Goal: Find specific page/section: Locate a particular part of the current website

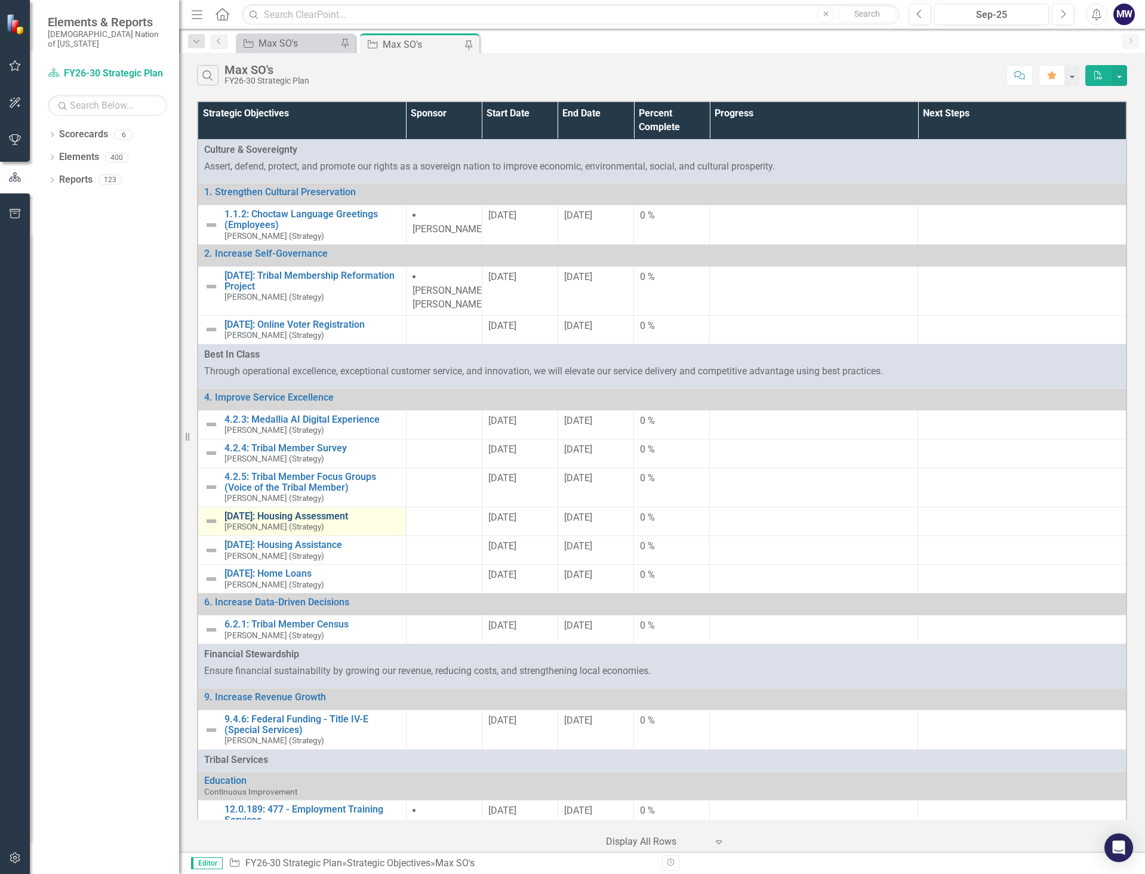
click at [304, 511] on link "[DATE]: Housing Assessment" at bounding box center [311, 516] width 175 height 11
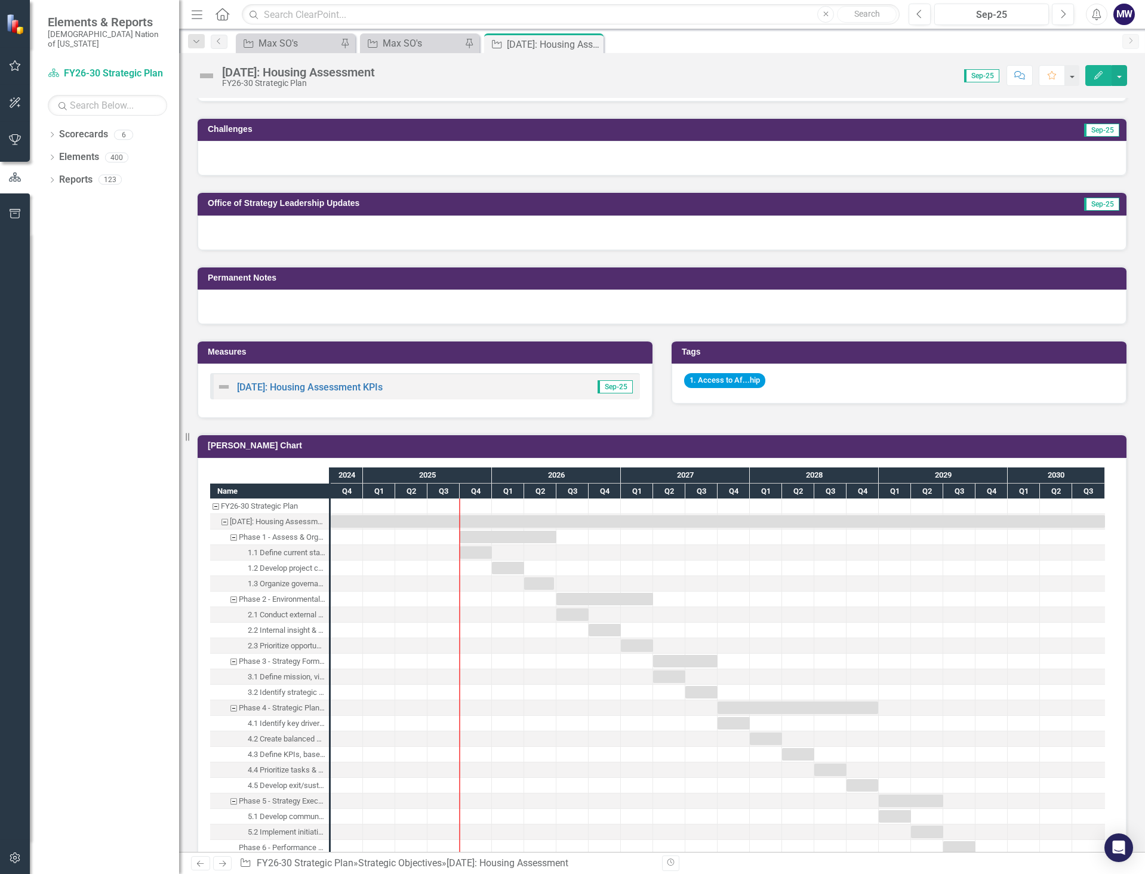
scroll to position [537, 0]
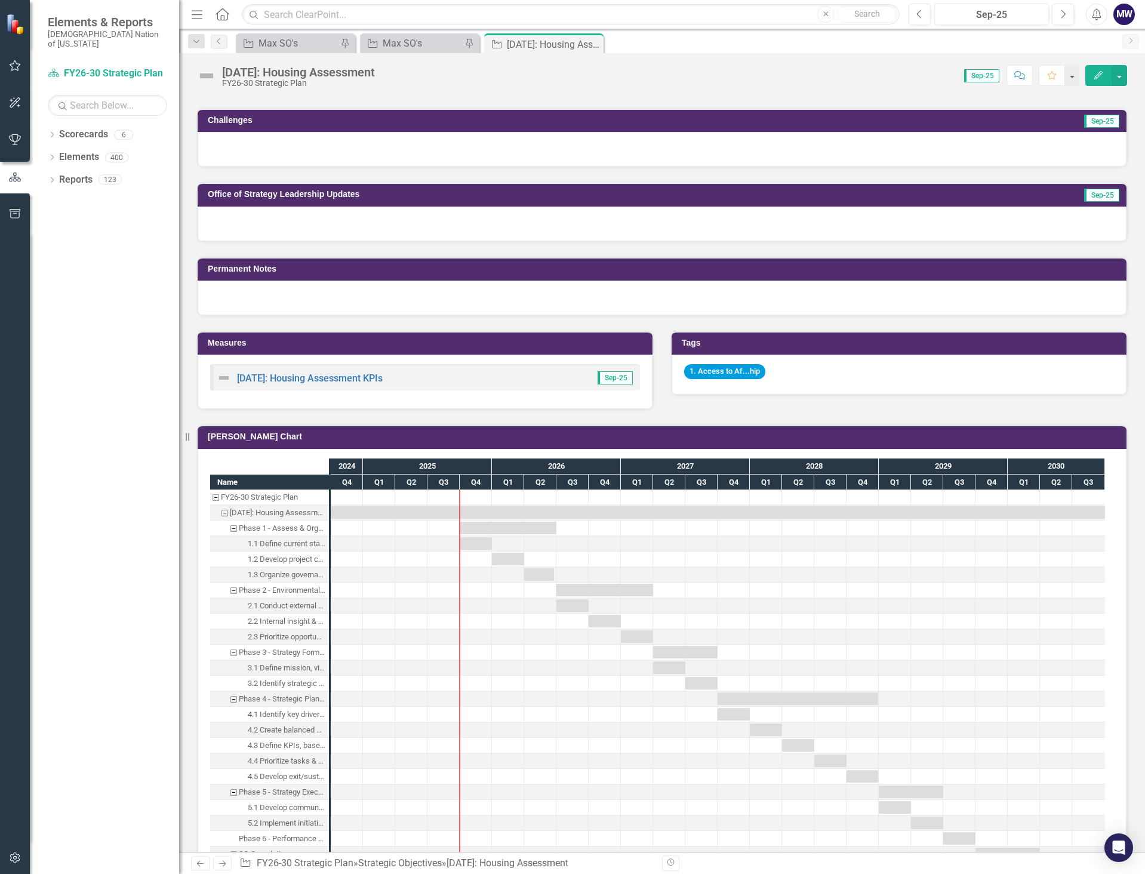
click at [332, 670] on div at bounding box center [329, 675] width 12 height 434
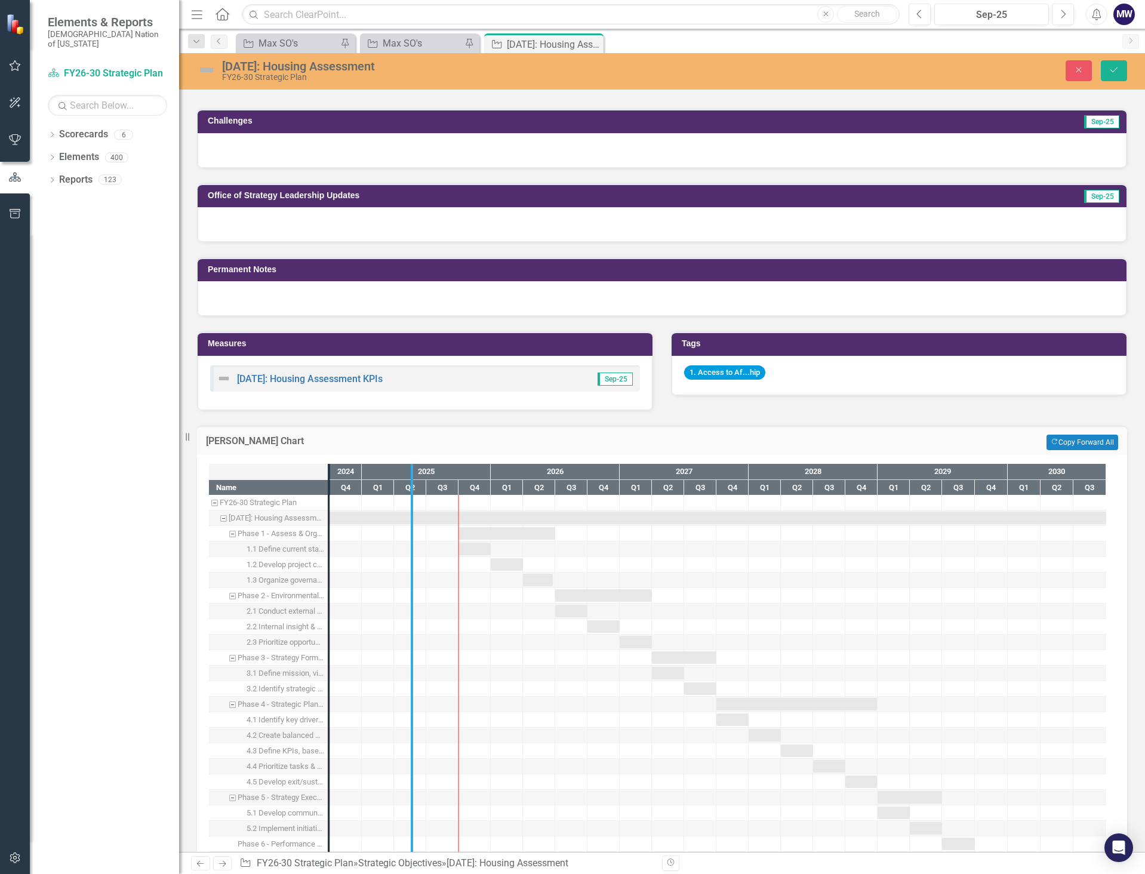
drag, startPoint x: 331, startPoint y: 717, endPoint x: 414, endPoint y: 724, distance: 83.3
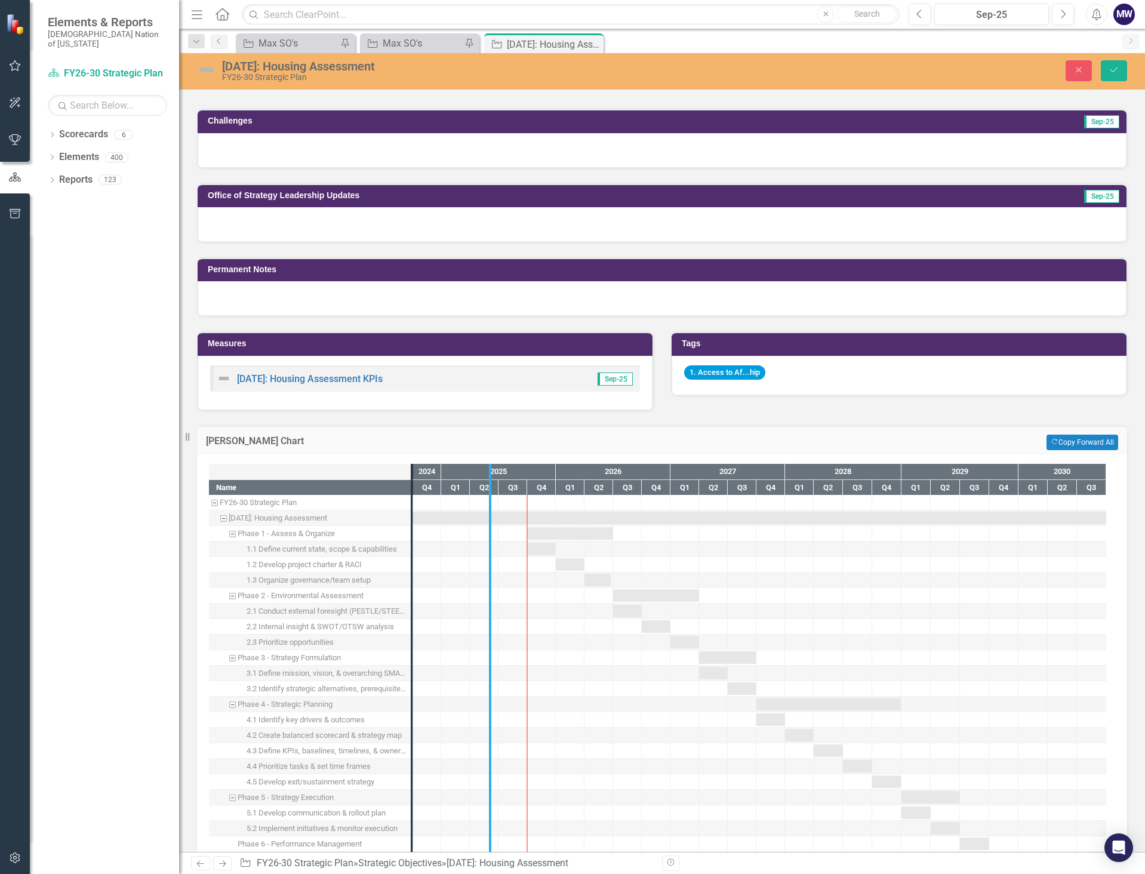
drag, startPoint x: 410, startPoint y: 729, endPoint x: 488, endPoint y: 741, distance: 79.1
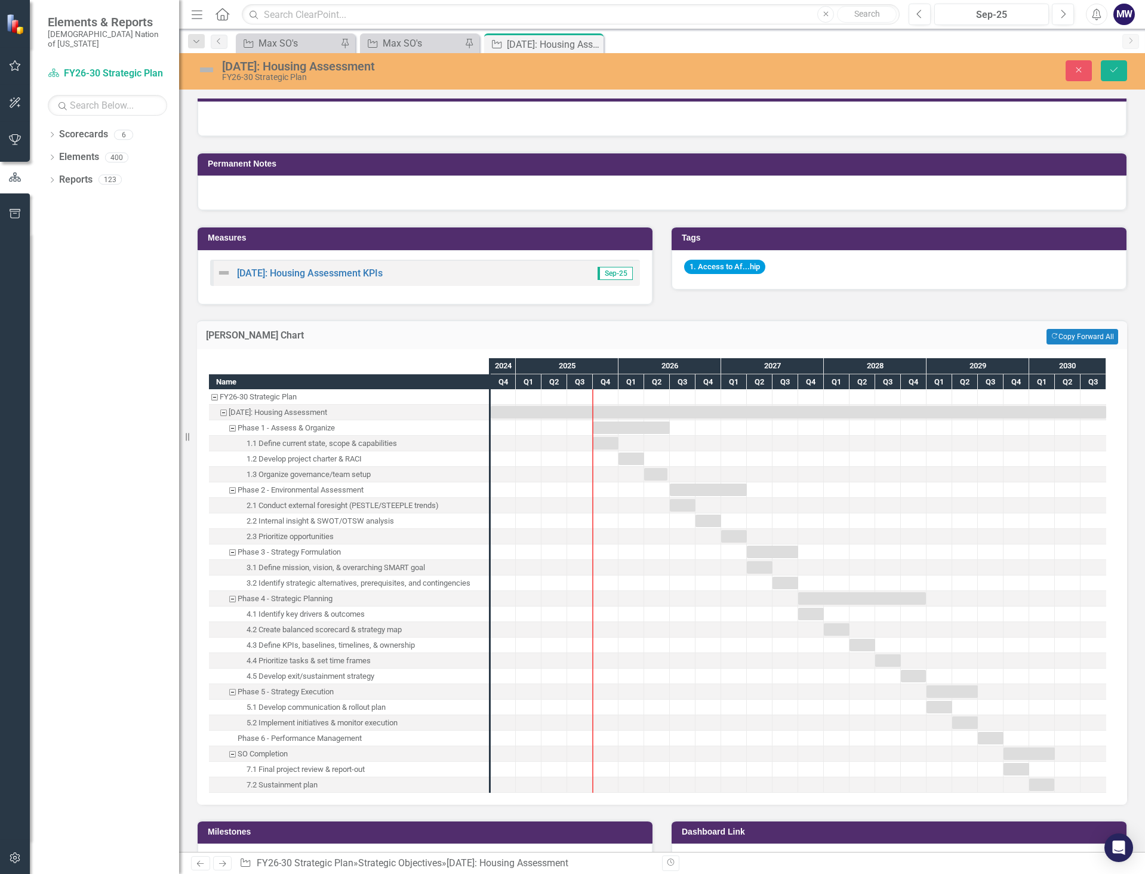
scroll to position [895, 0]
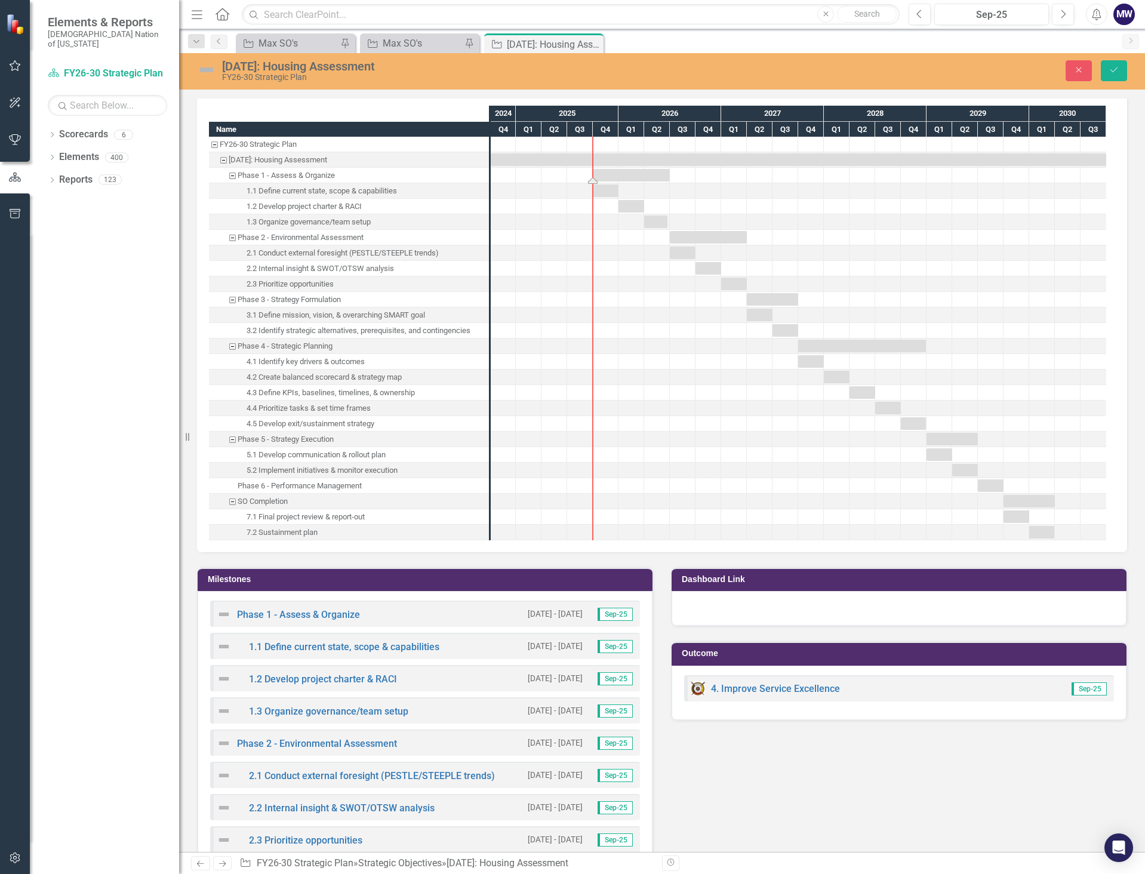
click at [628, 179] on div "Task: Start date: 2025-10-01 End date: 2026-06-30" at bounding box center [631, 175] width 77 height 13
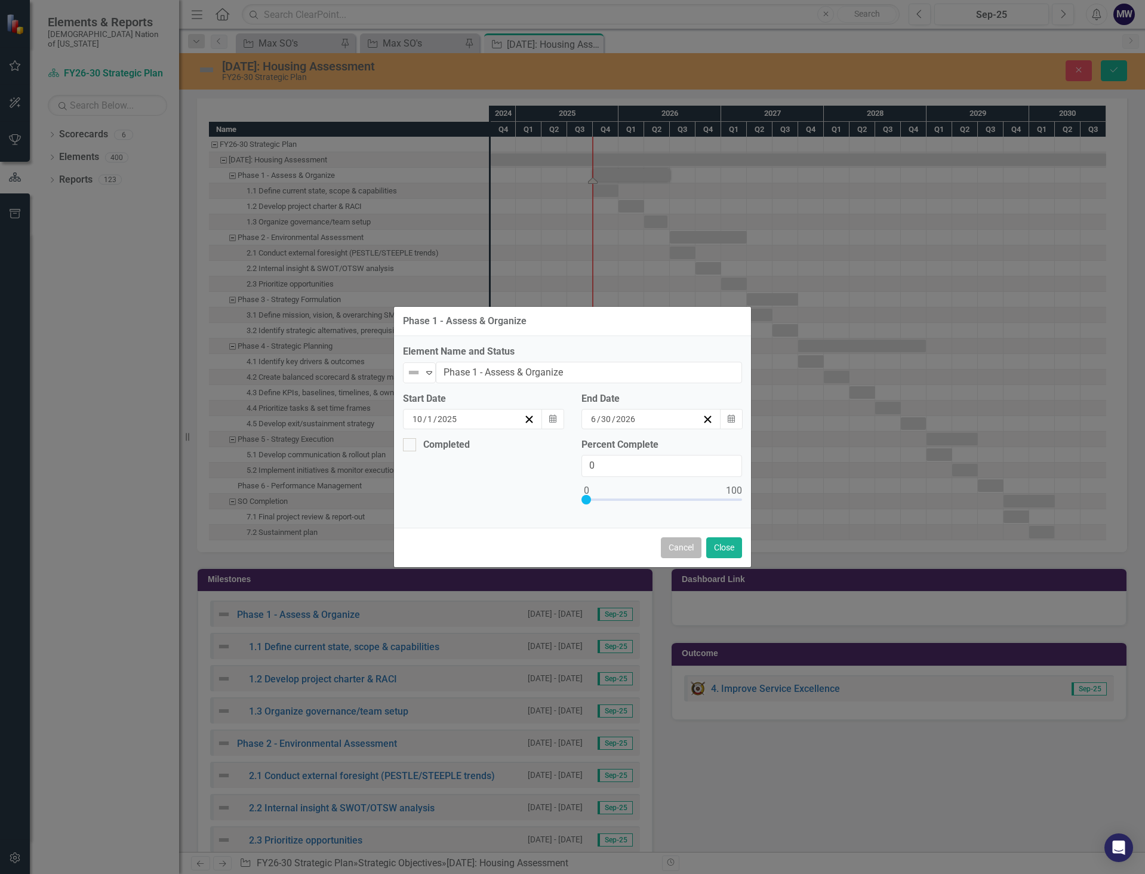
click at [670, 541] on button "Cancel" at bounding box center [681, 547] width 41 height 21
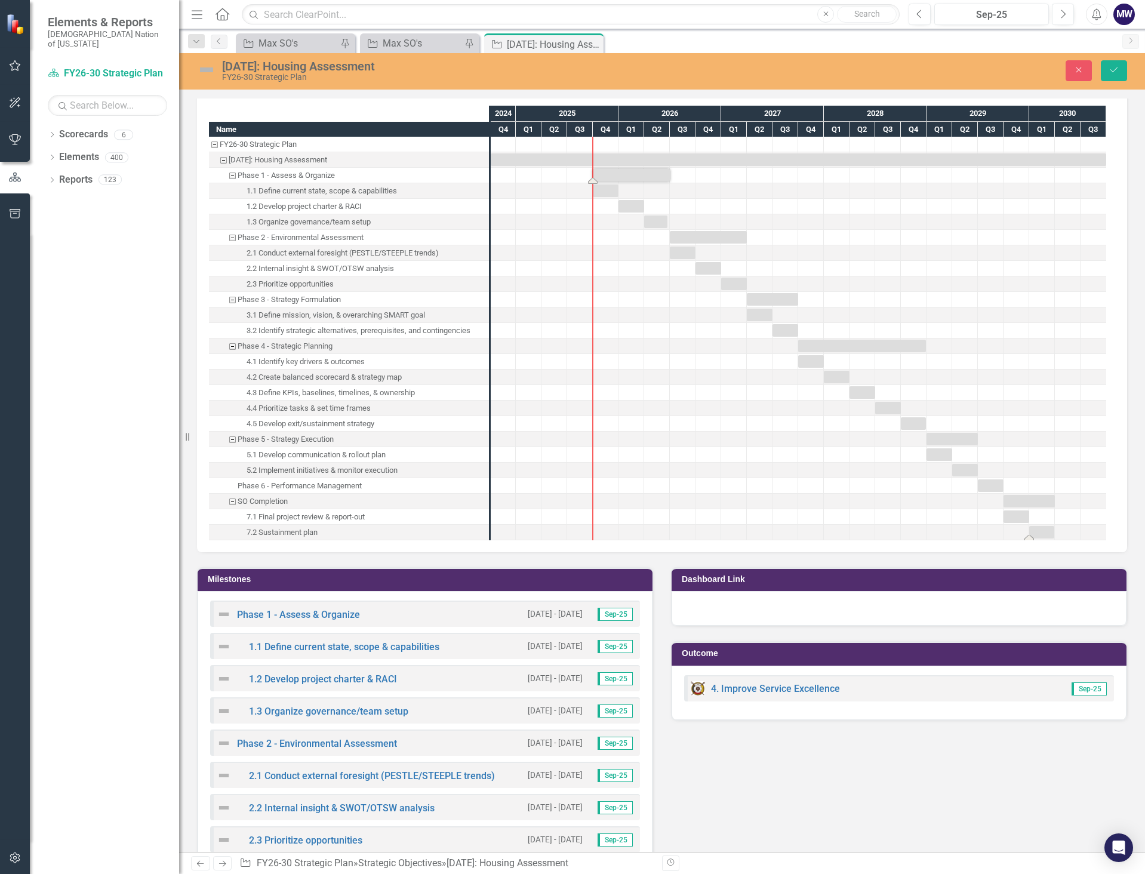
click at [1038, 535] on div "Task: Start date: 2030-01-01 End date: 2030-03-30" at bounding box center [1041, 532] width 25 height 13
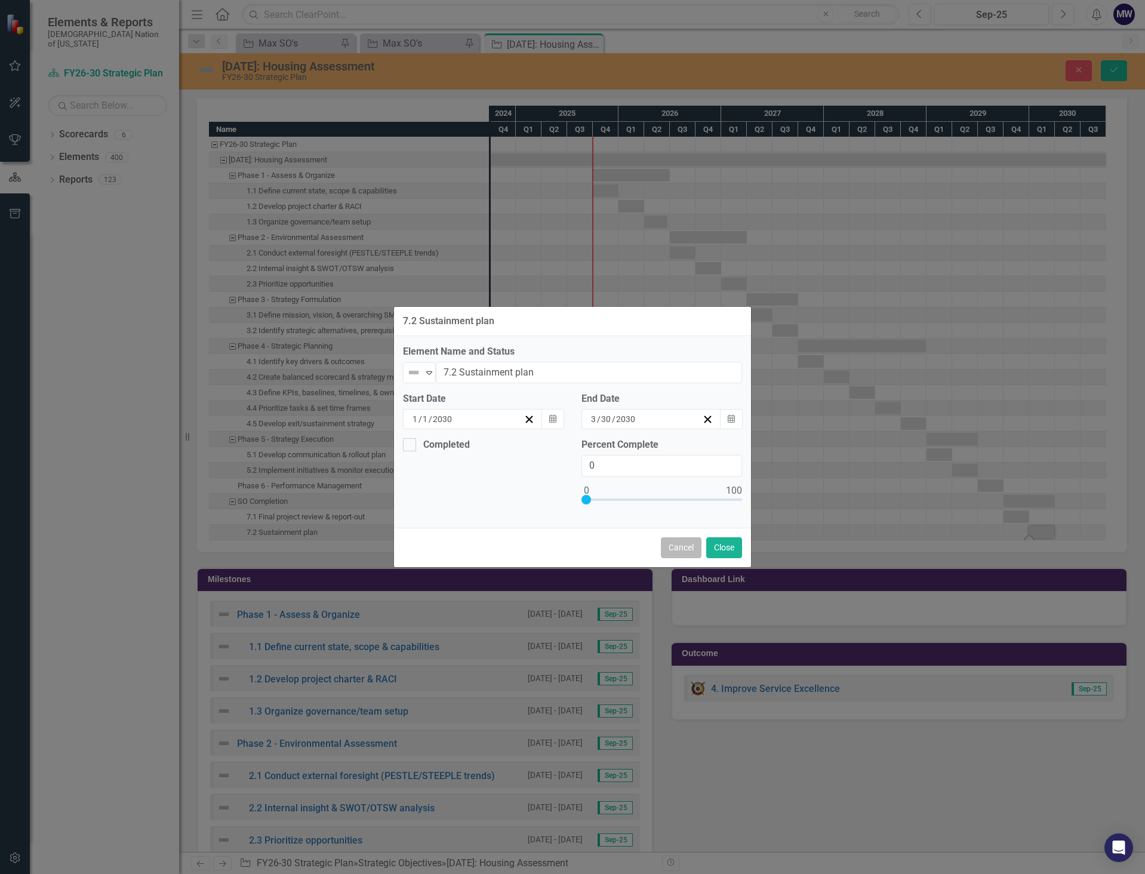
click at [677, 540] on button "Cancel" at bounding box center [681, 547] width 41 height 21
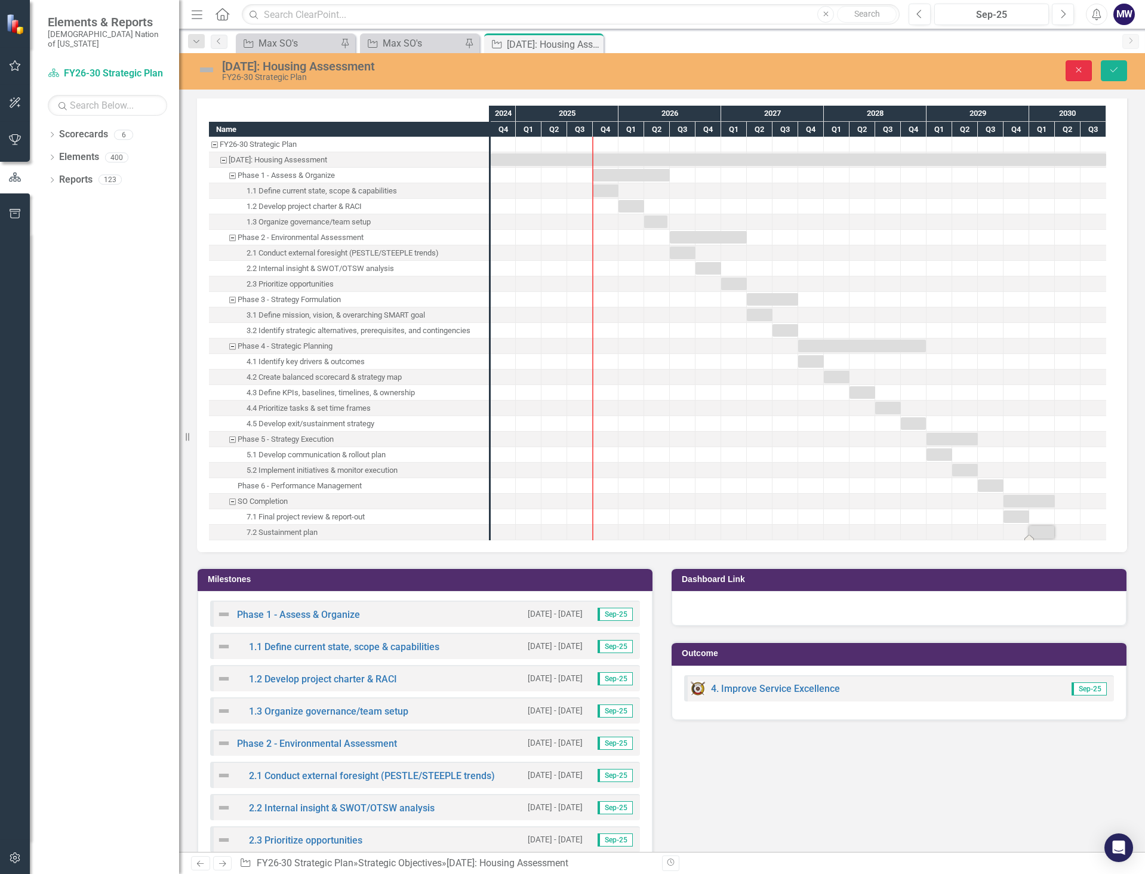
drag, startPoint x: 1072, startPoint y: 72, endPoint x: 789, endPoint y: 873, distance: 849.4
click at [1072, 72] on button "Close" at bounding box center [1078, 70] width 26 height 21
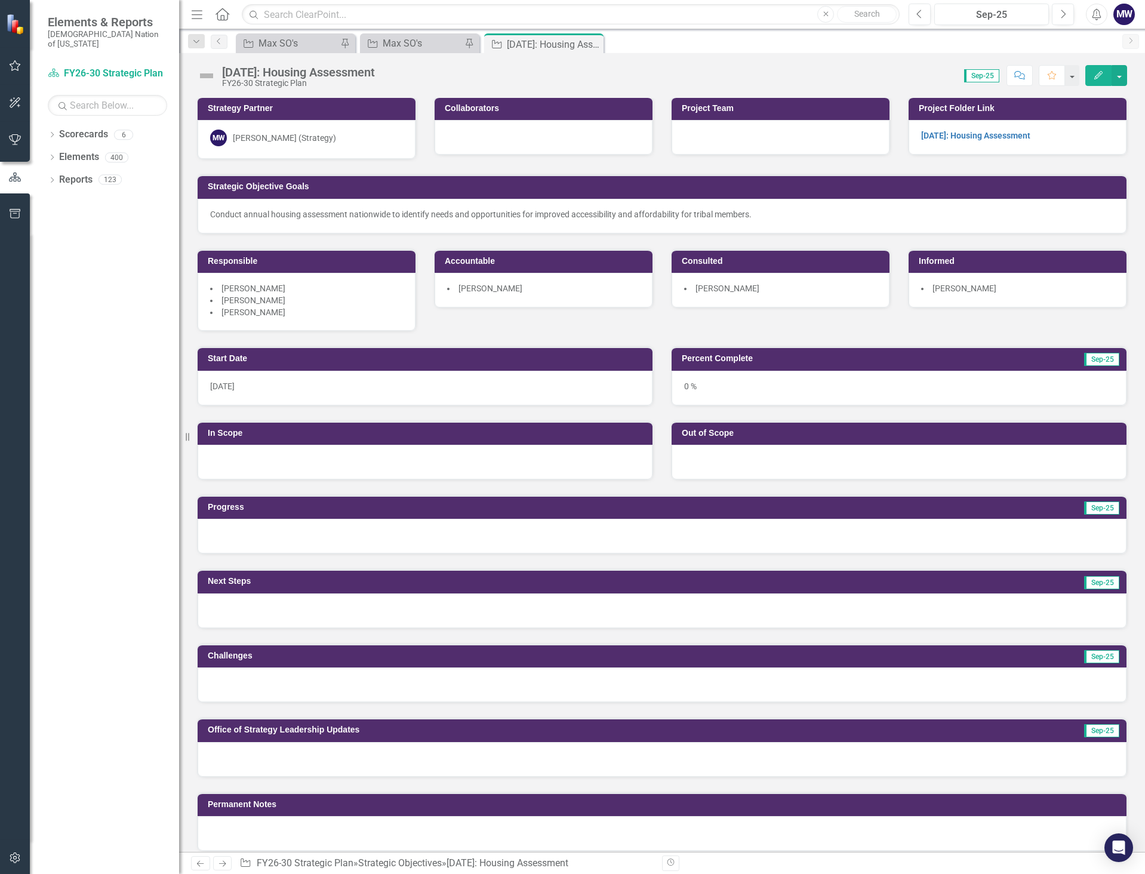
scroll to position [0, 0]
